Goal: Task Accomplishment & Management: Manage account settings

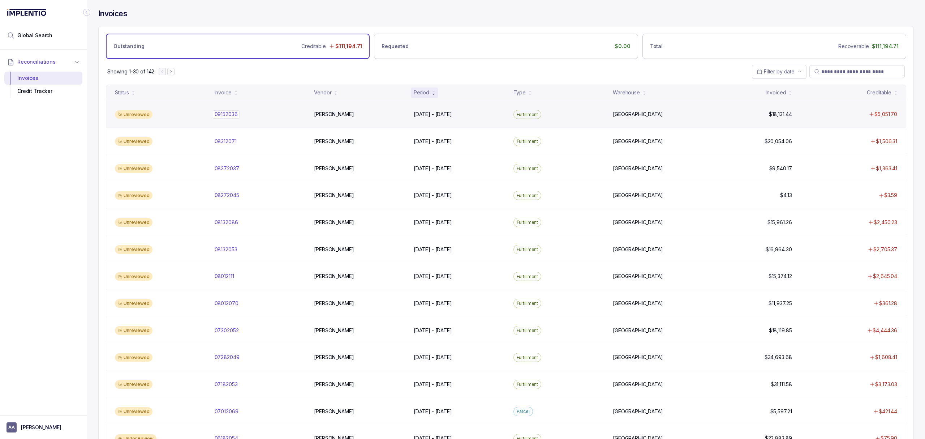
click at [220, 114] on p "09152036" at bounding box center [226, 114] width 27 height 8
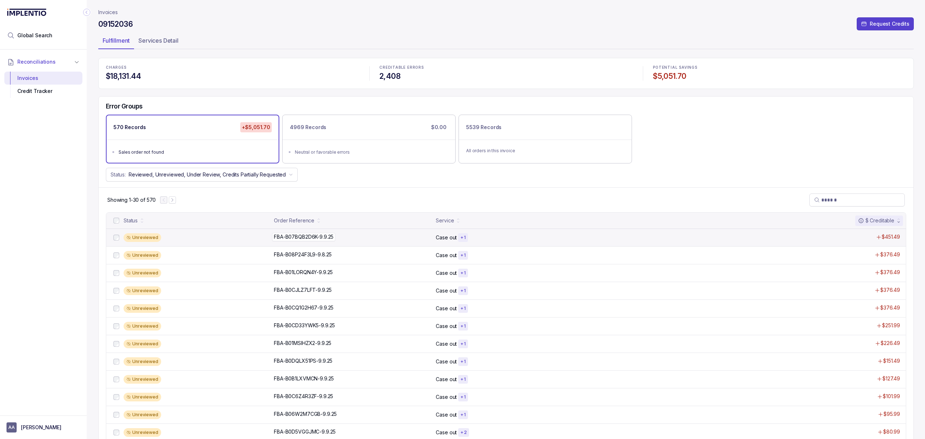
click at [290, 239] on p "FBA-B07BQB2D6K-9.9.25" at bounding box center [303, 237] width 63 height 8
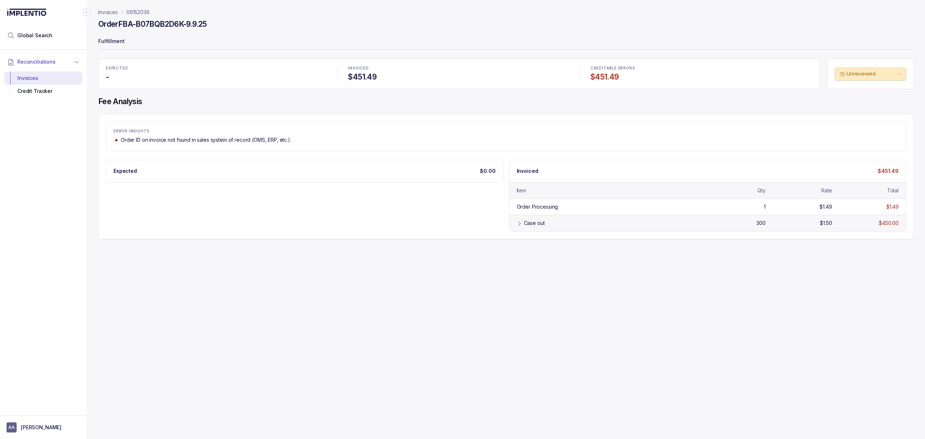
click at [548, 221] on div "Case out" at bounding box center [611, 222] width 175 height 7
click at [49, 86] on div "Credit Tracker" at bounding box center [43, 91] width 66 height 13
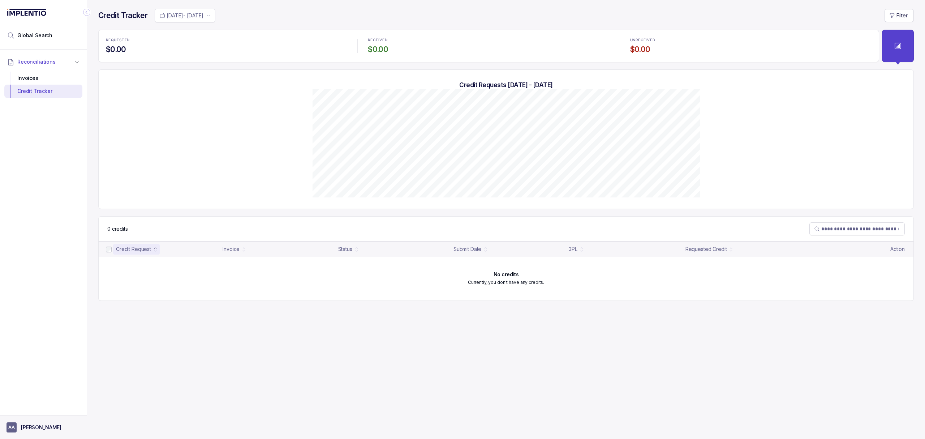
click at [39, 431] on button "AA [PERSON_NAME]" at bounding box center [44, 427] width 74 height 10
click at [41, 411] on p "Logout" at bounding box center [48, 410] width 60 height 7
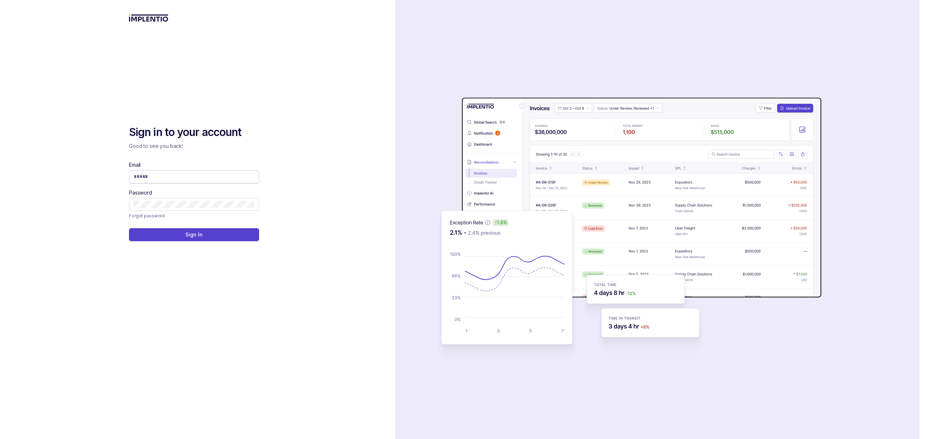
click at [161, 171] on span at bounding box center [194, 176] width 130 height 13
click at [160, 176] on input "Email" at bounding box center [194, 176] width 121 height 7
type input "**********"
